Goal: Obtain resource: Obtain resource

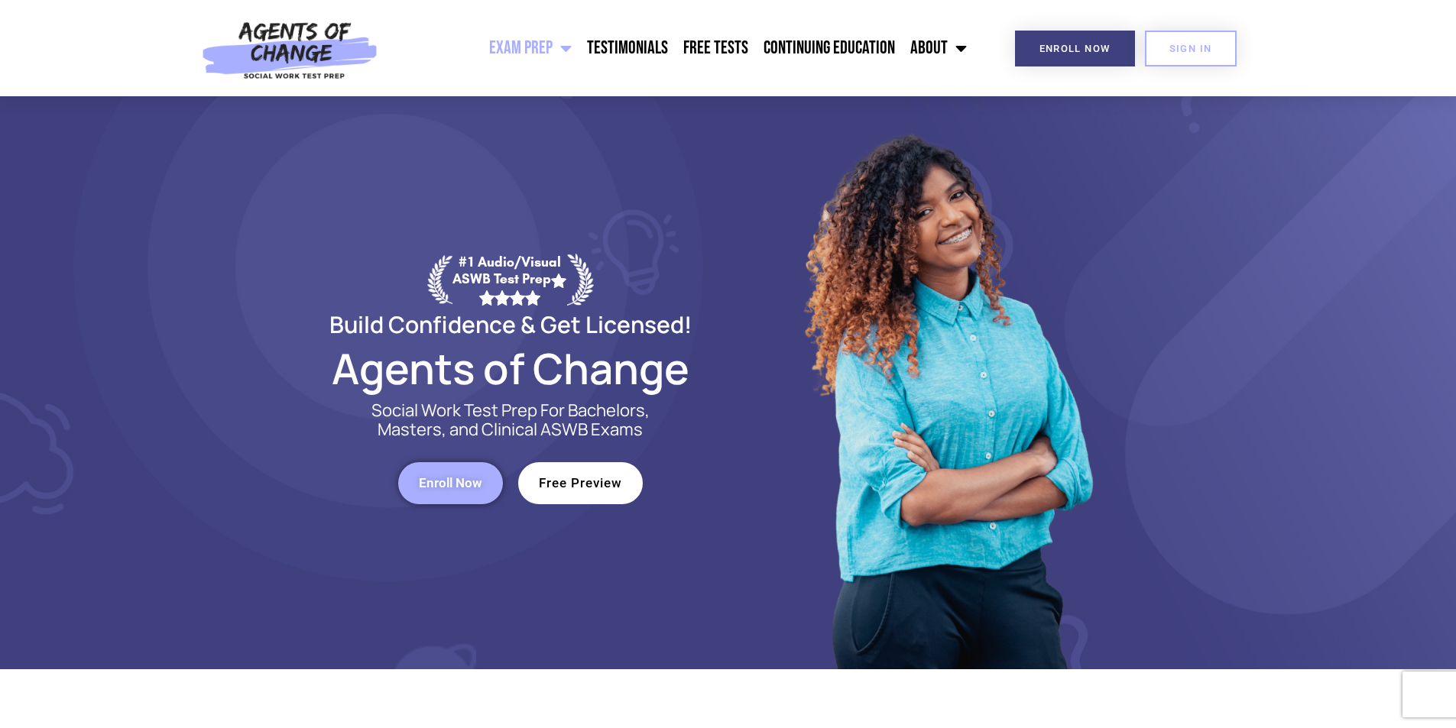
click at [595, 488] on span "Free Preview" at bounding box center [580, 483] width 83 height 13
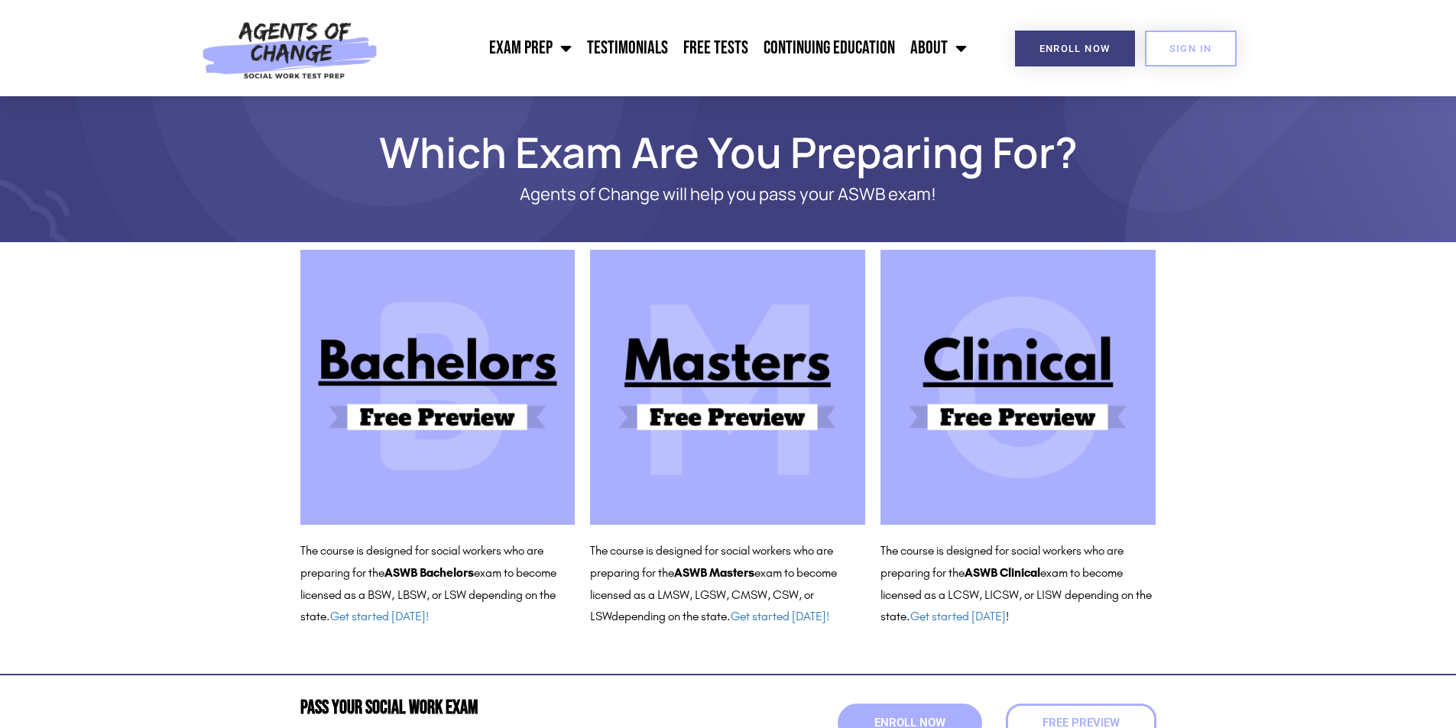
click at [779, 415] on img at bounding box center [727, 387] width 275 height 275
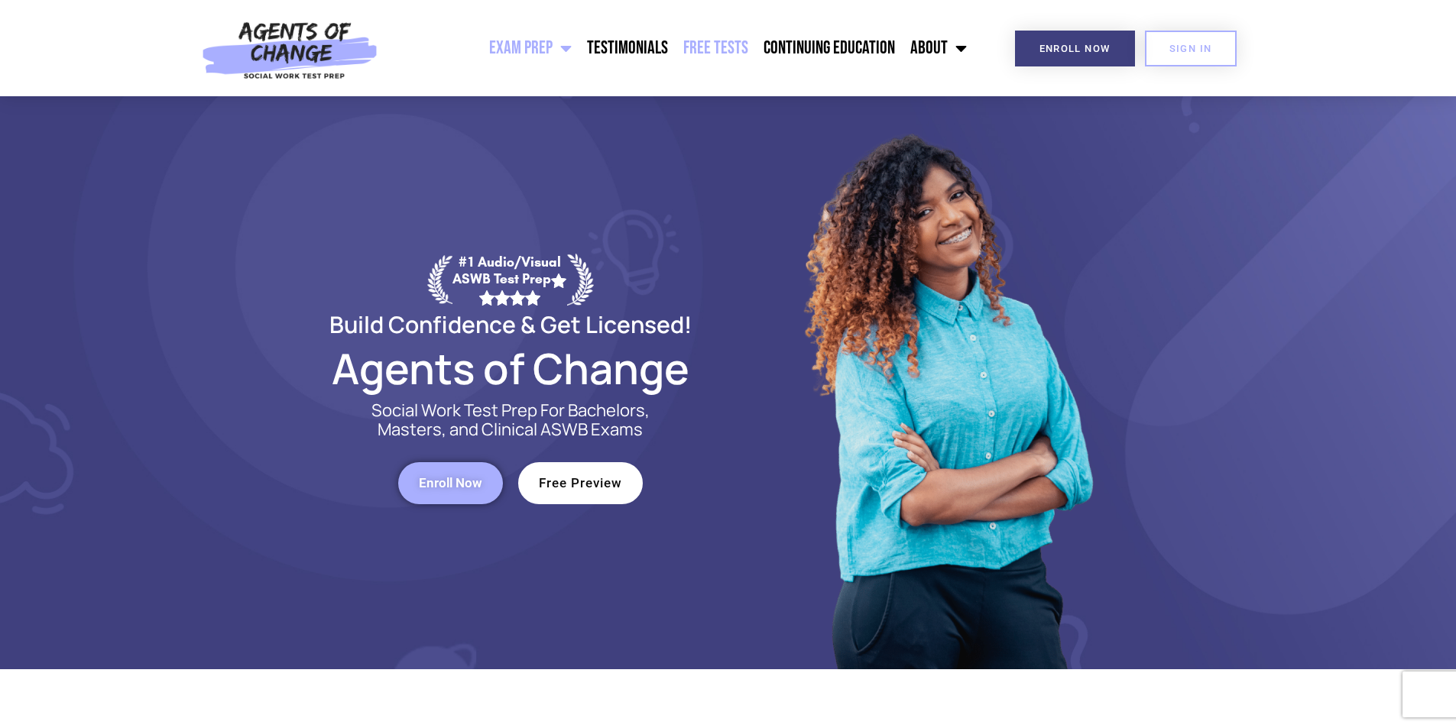
click at [728, 52] on link "Free Tests" at bounding box center [715, 48] width 80 height 38
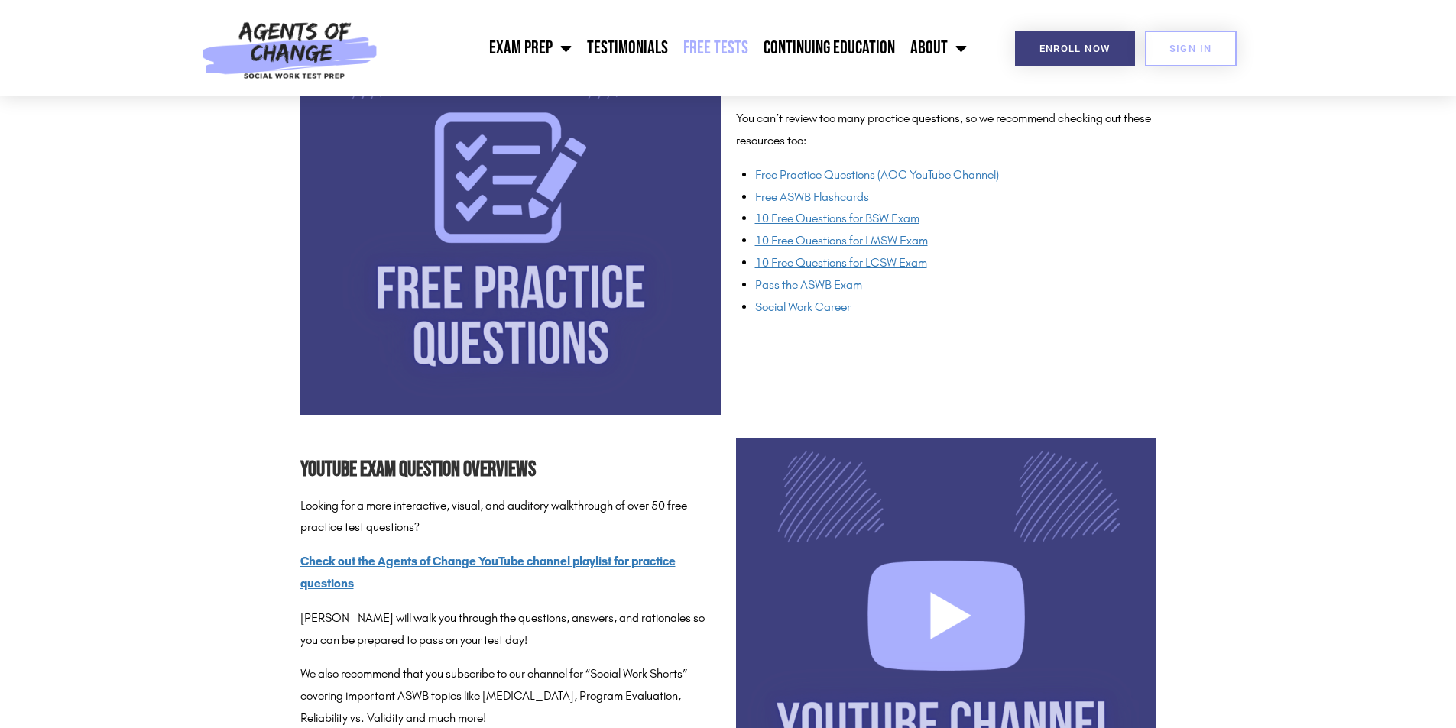
scroll to position [1223, 0]
click at [876, 244] on span "10 Free Questions for LMSW Exam" at bounding box center [841, 241] width 173 height 15
